Goal: Transaction & Acquisition: Book appointment/travel/reservation

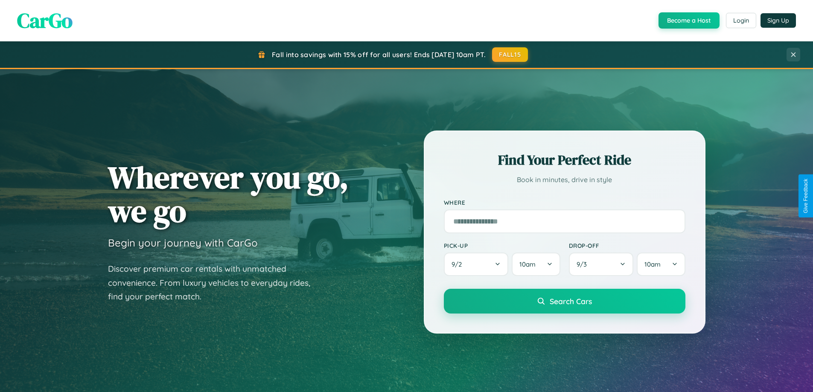
scroll to position [751, 0]
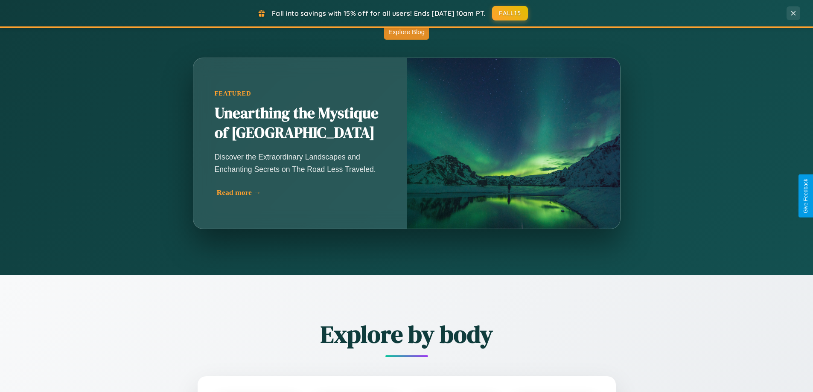
click at [299, 192] on div "Read more →" at bounding box center [302, 192] width 171 height 9
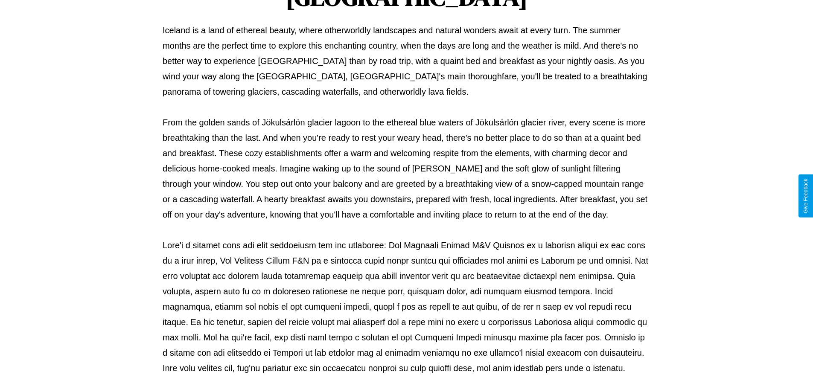
scroll to position [276, 0]
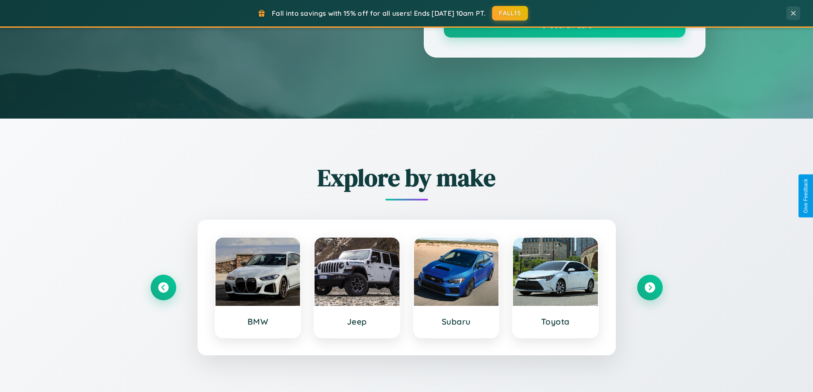
scroll to position [751, 0]
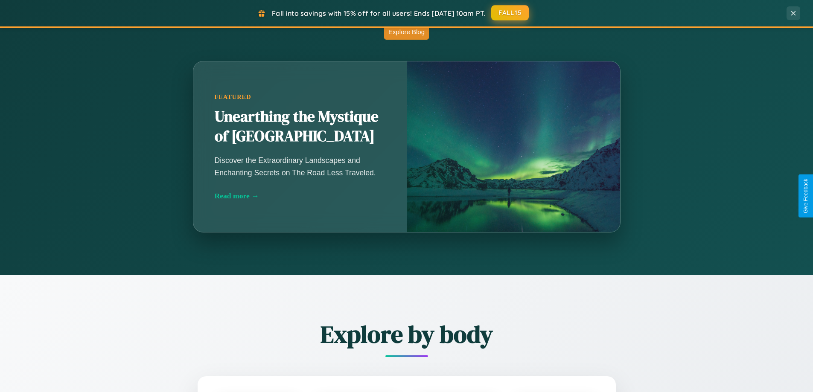
click at [510, 13] on button "FALL15" at bounding box center [510, 12] width 38 height 15
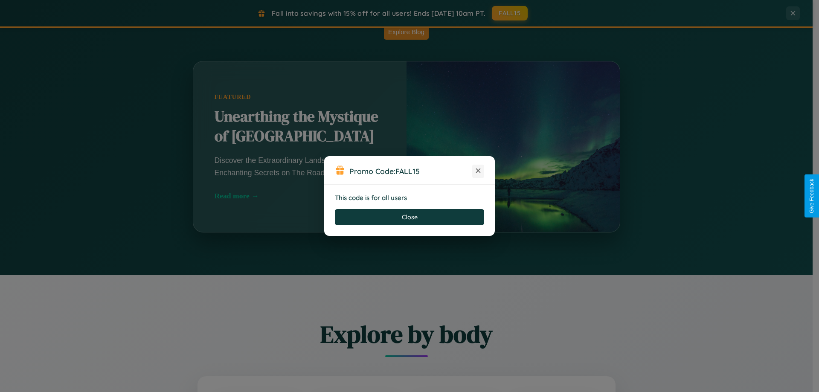
click at [478, 171] on icon at bounding box center [478, 170] width 9 height 9
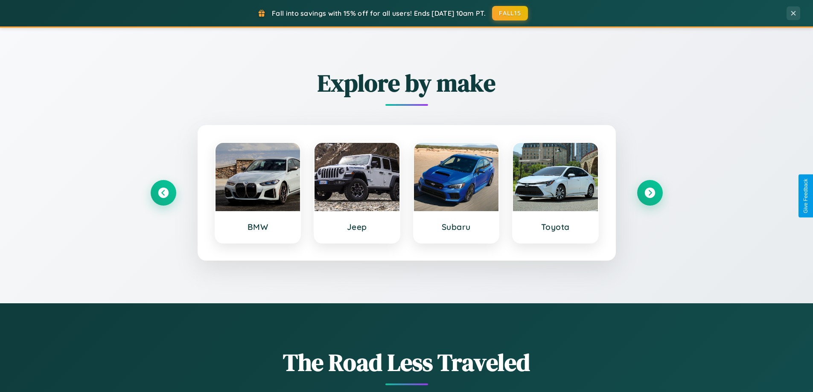
scroll to position [368, 0]
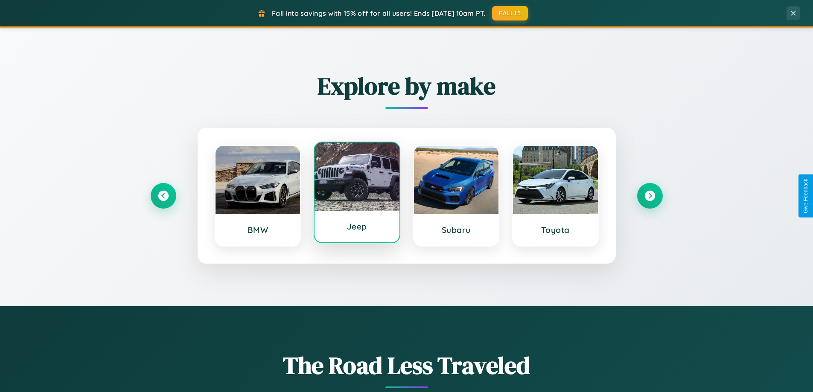
click at [357, 192] on div at bounding box center [356, 176] width 85 height 68
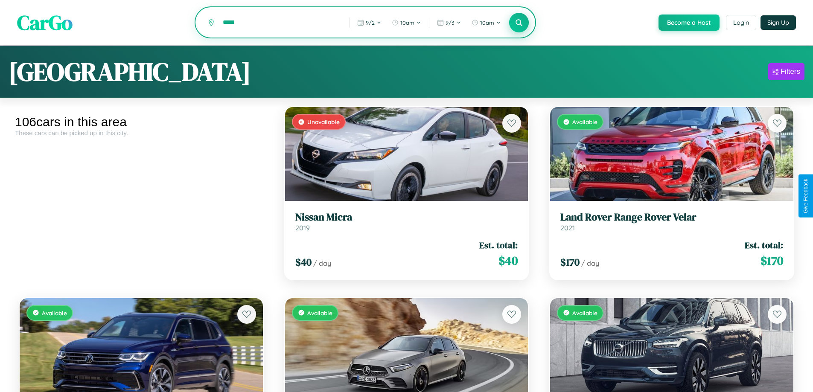
type input "*****"
click at [518, 23] on icon at bounding box center [519, 22] width 8 height 8
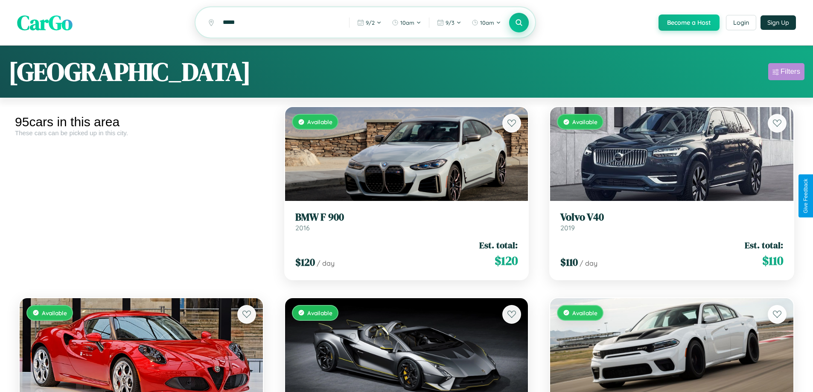
click at [786, 73] on div "Filters" at bounding box center [790, 71] width 20 height 9
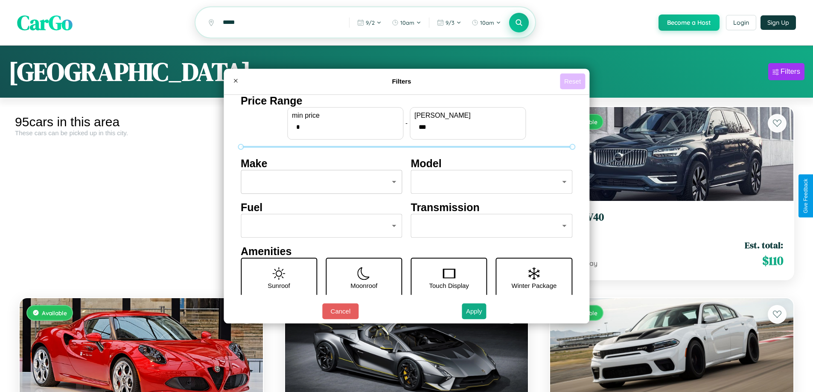
click at [573, 81] on button "Reset" at bounding box center [572, 81] width 25 height 16
